Goal: Task Accomplishment & Management: Manage account settings

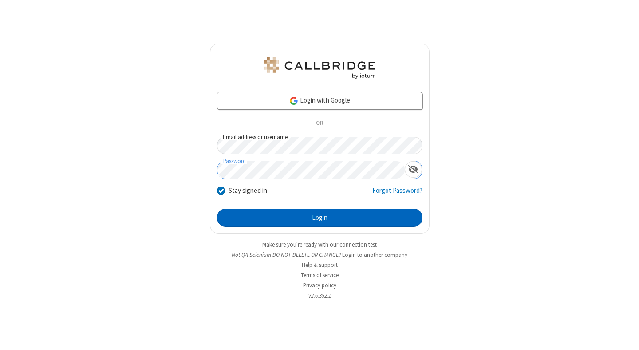
click at [320, 217] on button "Login" at bounding box center [320, 218] width 206 height 18
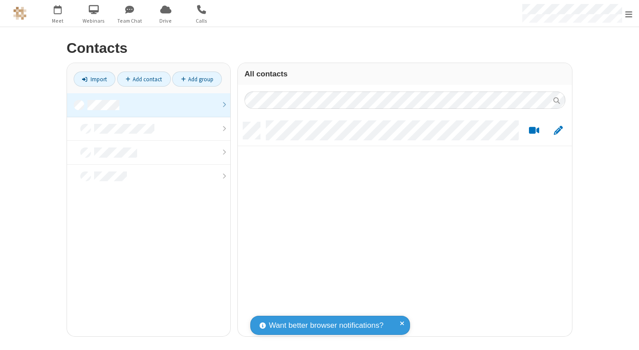
scroll to position [214, 328]
click at [149, 105] on link at bounding box center [148, 105] width 163 height 24
click at [144, 79] on link "Add contact" at bounding box center [144, 78] width 54 height 15
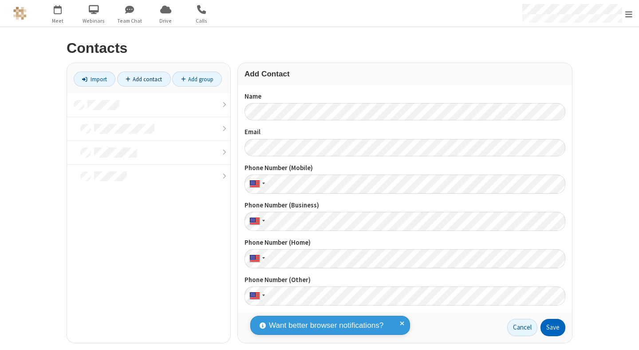
click at [550, 328] on button "Save" at bounding box center [553, 328] width 25 height 18
